Goal: Task Accomplishment & Management: Use online tool/utility

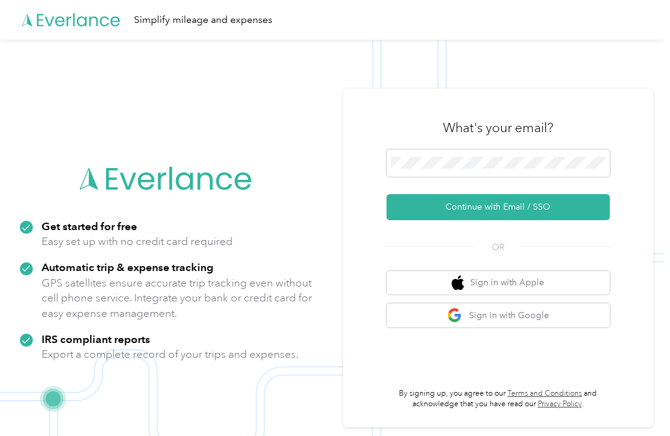
click at [560, 208] on button "Continue with Email / SSO" at bounding box center [498, 207] width 223 height 26
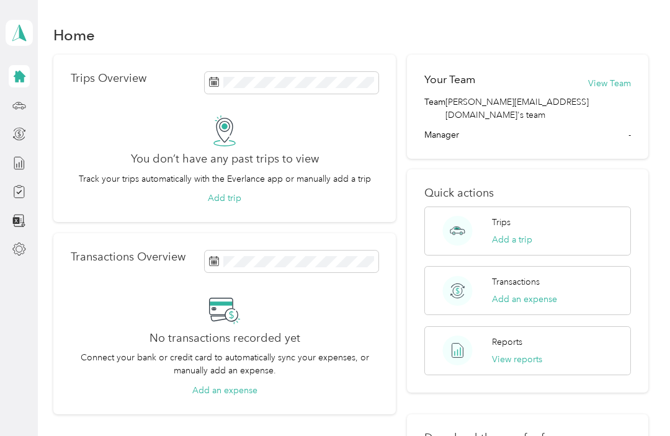
click at [524, 233] on button "Add a trip" at bounding box center [512, 239] width 40 height 13
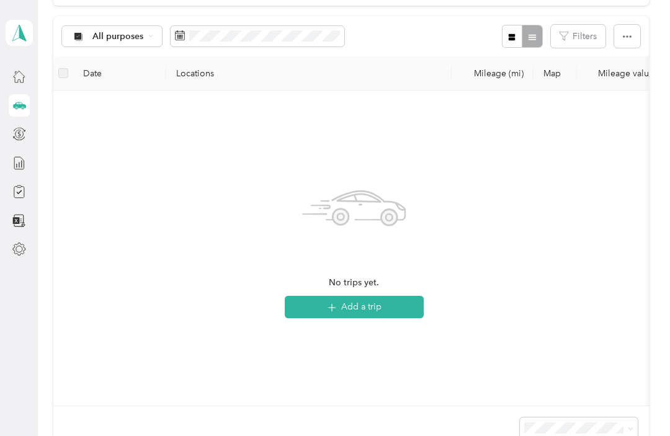
scroll to position [119, 0]
click at [545, 320] on div "No trips yet. Add a trip" at bounding box center [354, 248] width 582 height 295
click at [377, 308] on button "Add a trip" at bounding box center [354, 307] width 139 height 22
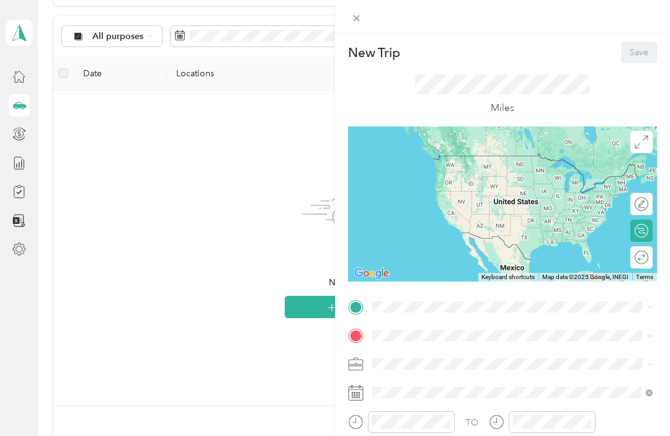
click at [356, 9] on span at bounding box center [356, 17] width 17 height 17
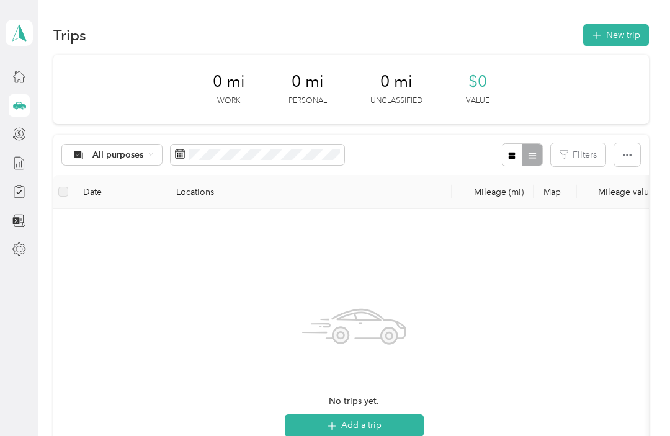
scroll to position [-2, 0]
click at [616, 280] on div "No trips yet. Add a trip" at bounding box center [354, 366] width 582 height 295
click at [628, 38] on button "New trip" at bounding box center [616, 35] width 66 height 22
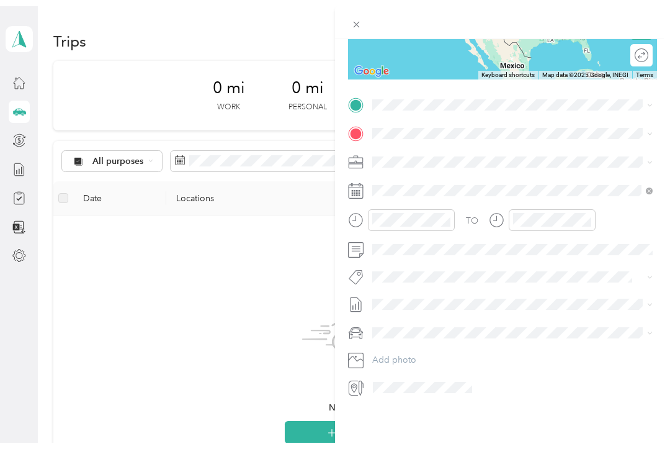
scroll to position [208, 0]
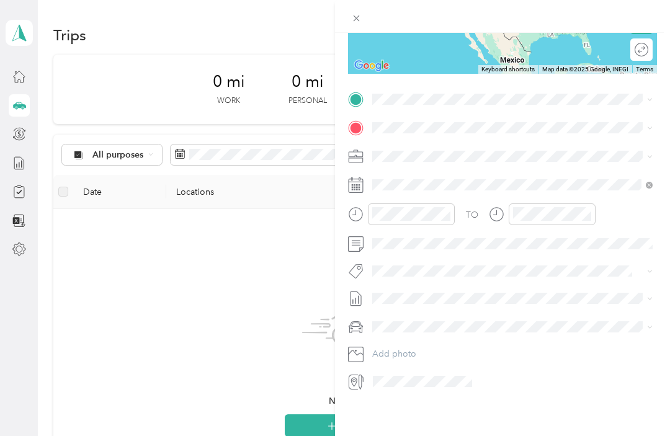
click at [530, 382] on div at bounding box center [513, 382] width 289 height 20
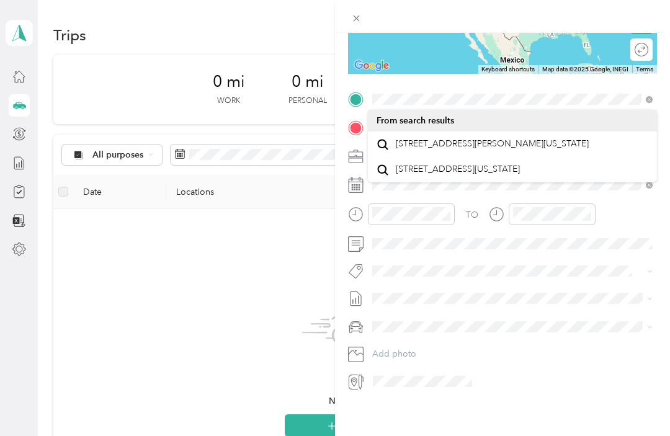
click at [532, 140] on span "[STREET_ADDRESS][PERSON_NAME][US_STATE]" at bounding box center [492, 143] width 193 height 11
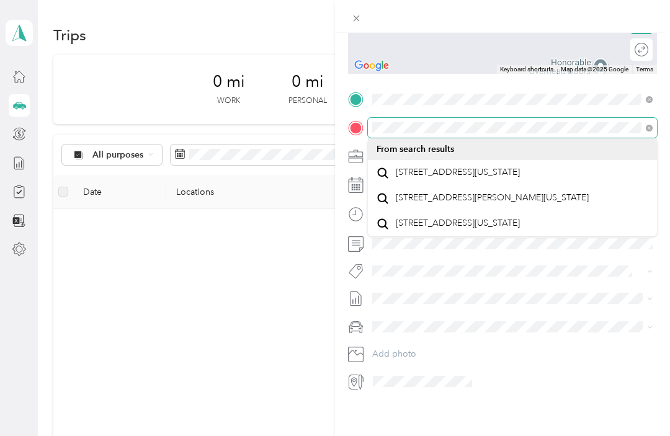
scroll to position [197, 0]
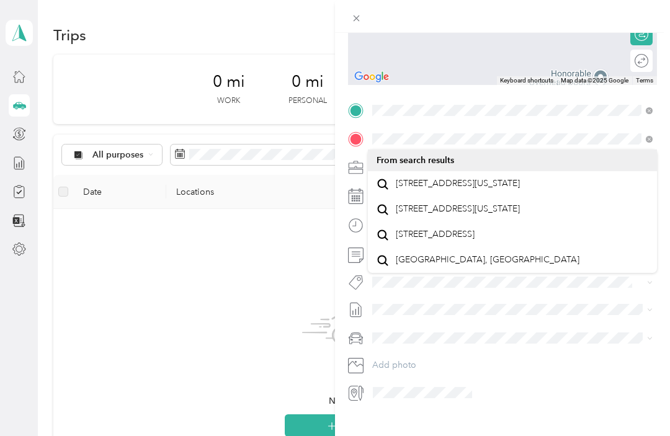
click at [549, 186] on div "[STREET_ADDRESS][US_STATE]" at bounding box center [513, 184] width 272 height 17
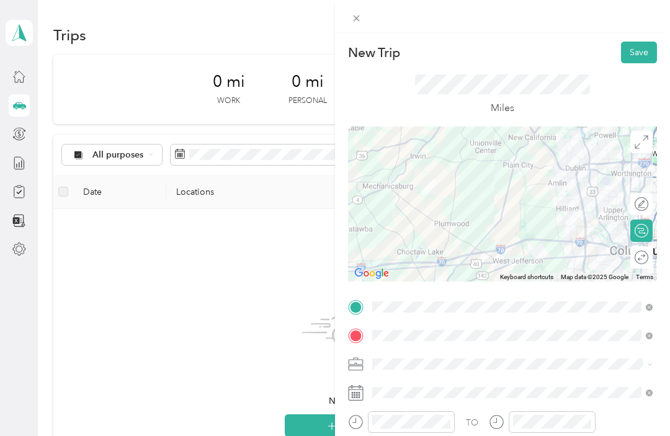
scroll to position [0, 0]
click at [358, 9] on span at bounding box center [356, 17] width 17 height 17
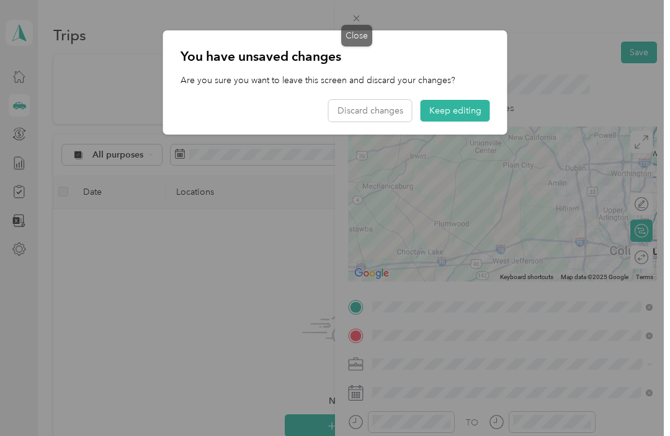
click at [393, 112] on button "Discard changes" at bounding box center [370, 111] width 83 height 22
